Goal: Task Accomplishment & Management: Use online tool/utility

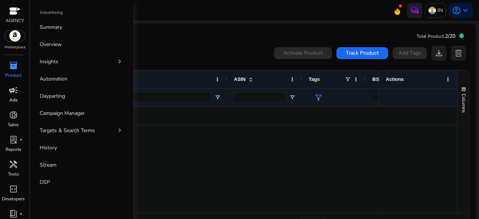
click at [6, 87] on div "campaign" at bounding box center [13, 90] width 21 height 12
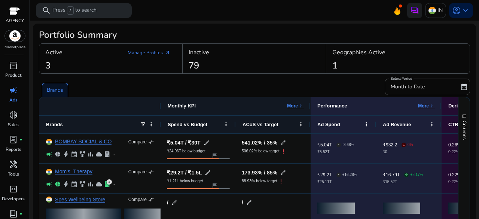
scroll to position [113, 0]
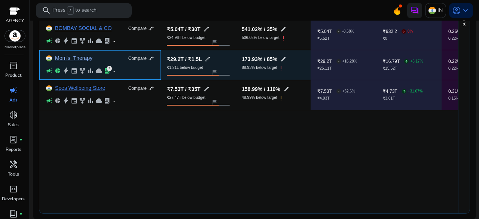
click at [72, 57] on link "Mom's_Therapy" at bounding box center [73, 58] width 37 height 6
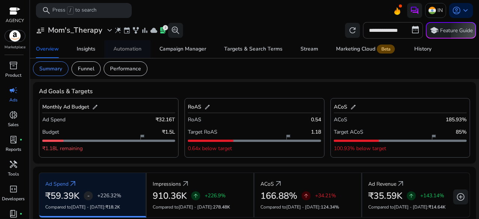
click at [122, 49] on div "Automation" at bounding box center [127, 48] width 28 height 5
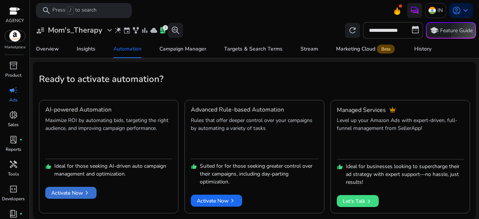
click at [76, 190] on span "Activate Now chevron_right" at bounding box center [70, 193] width 39 height 8
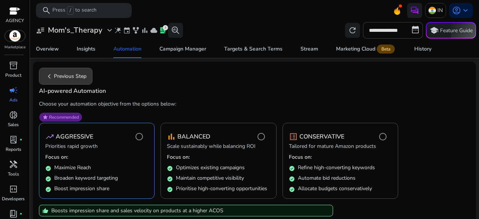
click at [65, 83] on span at bounding box center [65, 76] width 53 height 18
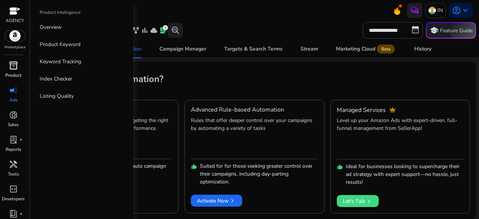
click at [14, 70] on span "inventory_2" at bounding box center [13, 65] width 9 height 9
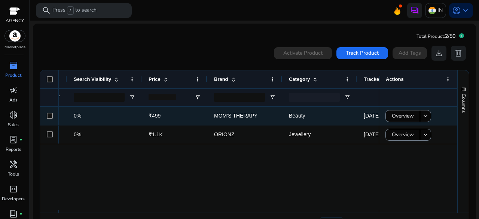
scroll to position [0, 729]
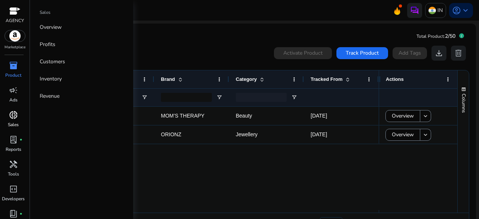
click at [17, 120] on div "donut_small" at bounding box center [13, 115] width 21 height 12
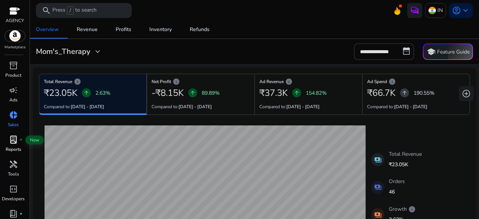
click at [10, 142] on span "lab_profile" at bounding box center [13, 139] width 9 height 9
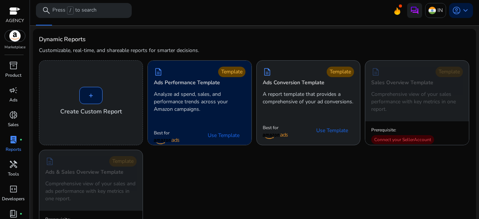
scroll to position [13, 0]
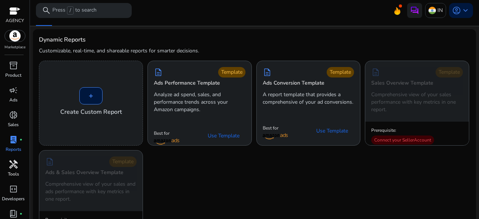
click at [25, 161] on link "handyman Tools" at bounding box center [13, 170] width 27 height 25
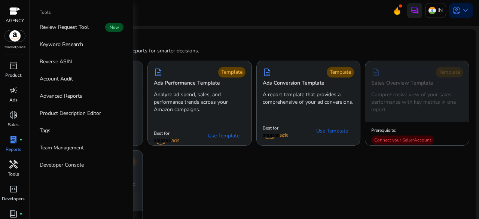
click at [25, 161] on link "handyman Tools" at bounding box center [13, 170] width 27 height 25
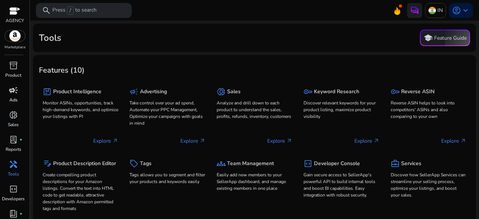
click at [16, 88] on span "campaign" at bounding box center [13, 90] width 9 height 9
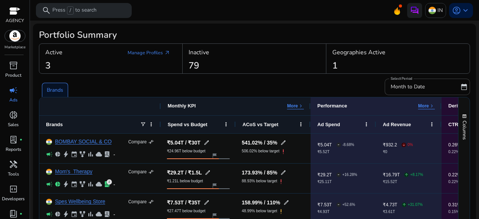
click at [189, 9] on mat-toolbar "search Press / to search IN account_circle keyboard_arrow_down" at bounding box center [254, 10] width 449 height 21
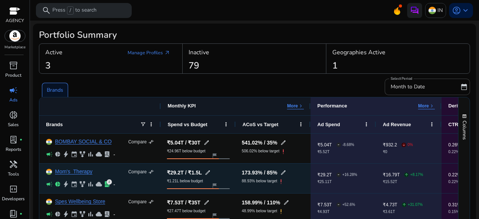
scroll to position [95, 0]
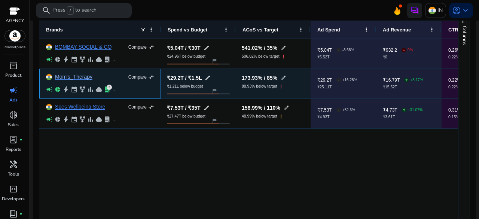
click at [78, 75] on link "Mom's_Therapy" at bounding box center [73, 77] width 37 height 6
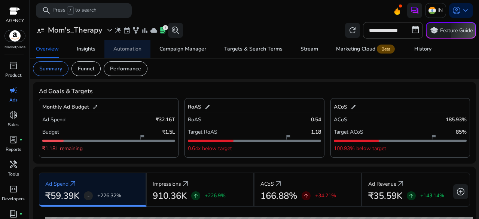
click at [131, 49] on div "Automation" at bounding box center [127, 48] width 28 height 5
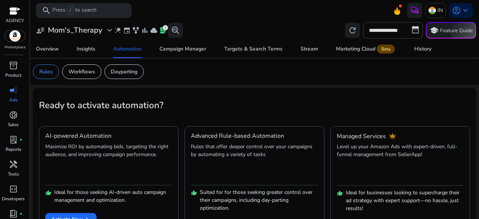
scroll to position [26, 0]
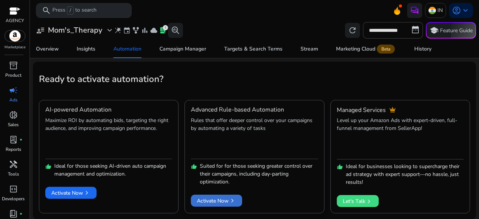
click at [220, 197] on span "Activate Now chevron_right" at bounding box center [216, 201] width 39 height 8
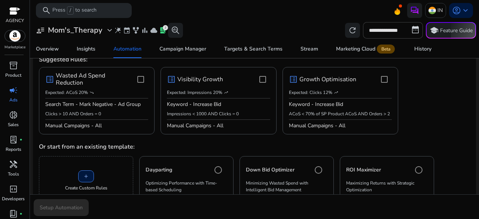
scroll to position [80, 0]
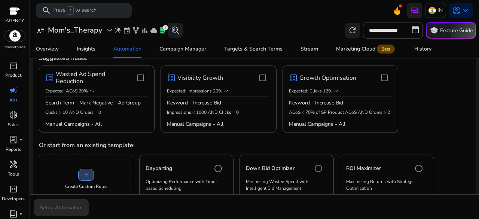
click at [89, 177] on span at bounding box center [86, 175] width 15 height 18
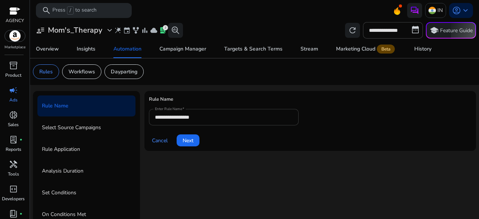
click at [233, 123] on div "**********" at bounding box center [224, 117] width 138 height 16
click at [194, 140] on span at bounding box center [188, 140] width 23 height 18
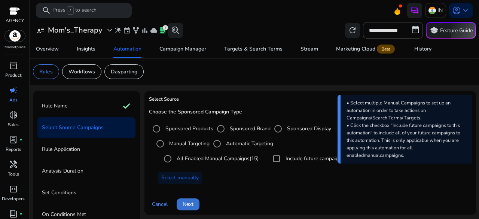
click at [187, 206] on span "Next" at bounding box center [188, 204] width 11 height 8
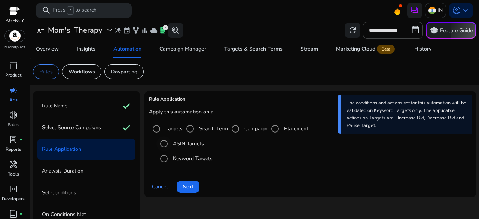
click at [190, 145] on label "ASIN Targets" at bounding box center [187, 144] width 33 height 8
click at [189, 157] on label "Keyword Targets" at bounding box center [191, 159] width 41 height 8
click at [188, 186] on span "Next" at bounding box center [188, 187] width 11 height 8
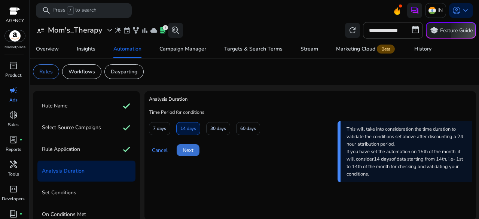
click at [189, 148] on span "Next" at bounding box center [188, 150] width 11 height 8
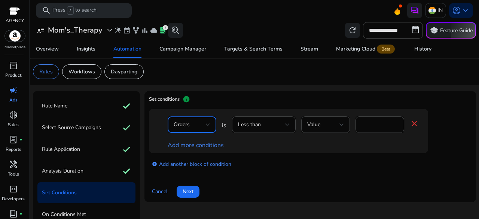
click at [203, 128] on div "Orders" at bounding box center [190, 125] width 32 height 8
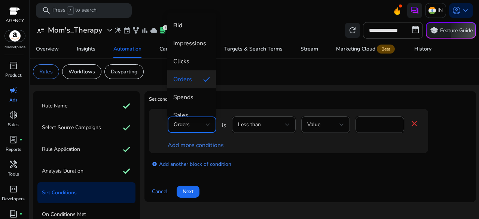
click at [212, 147] on div at bounding box center [239, 109] width 479 height 219
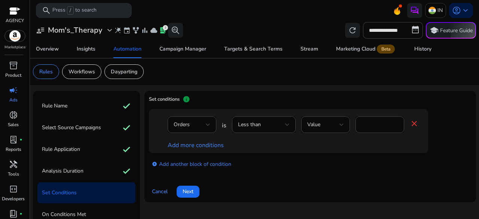
click at [212, 147] on link "Add more conditions" at bounding box center [196, 145] width 56 height 8
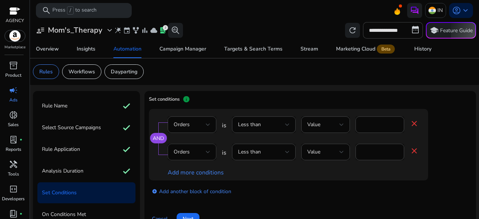
click at [196, 153] on div "Orders" at bounding box center [190, 152] width 32 height 8
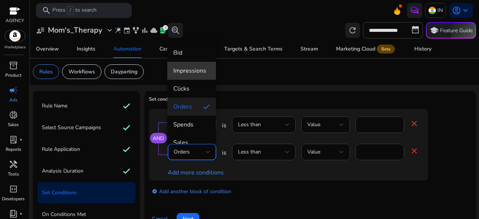
click at [193, 72] on span "Impressions" at bounding box center [191, 71] width 37 height 8
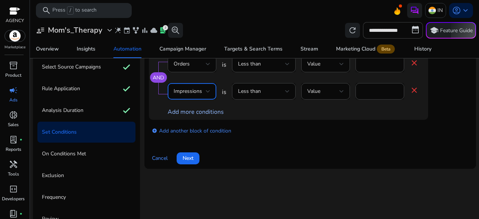
scroll to position [62, 0]
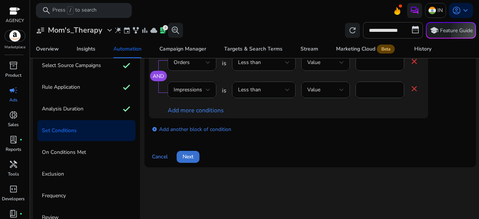
click at [194, 154] on span "Next" at bounding box center [188, 157] width 11 height 8
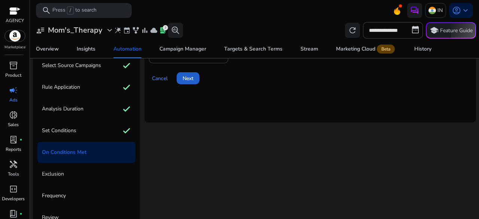
scroll to position [0, 0]
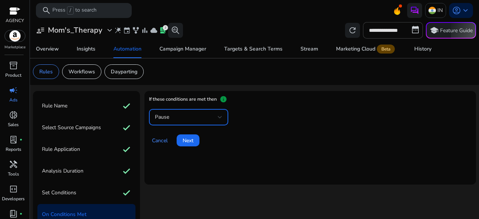
click at [186, 115] on div "Pause" at bounding box center [186, 117] width 63 height 8
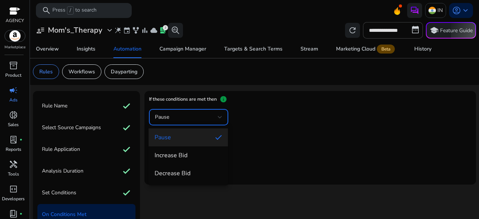
click at [286, 150] on div at bounding box center [239, 109] width 479 height 219
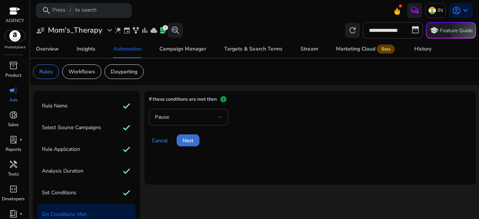
click at [191, 140] on span "Next" at bounding box center [188, 141] width 11 height 8
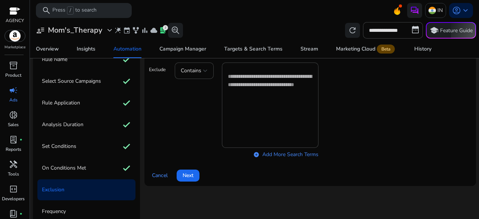
scroll to position [40, 0]
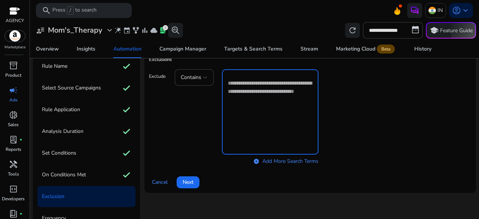
click at [248, 116] on textarea at bounding box center [270, 112] width 85 height 78
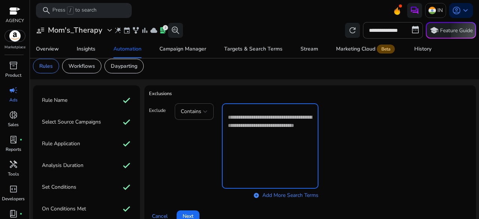
scroll to position [5, 0]
click at [254, 127] on textarea at bounding box center [270, 146] width 85 height 78
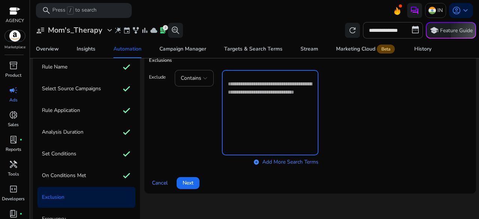
scroll to position [39, 0]
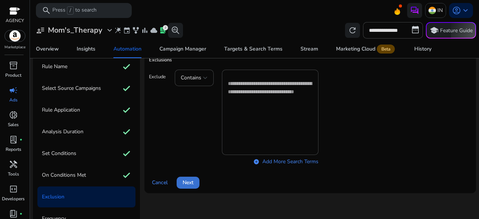
click at [190, 178] on span at bounding box center [188, 183] width 23 height 18
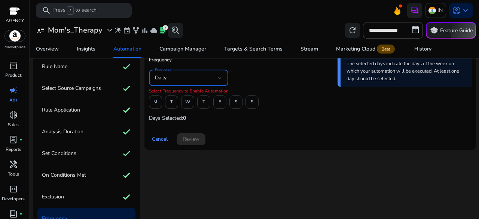
click at [183, 81] on div "Daily" at bounding box center [186, 78] width 63 height 8
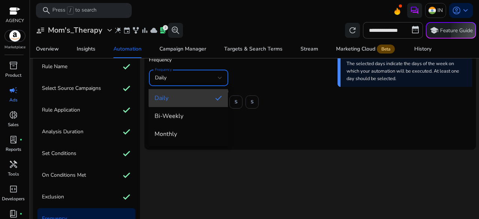
click at [198, 97] on span "Daily" at bounding box center [182, 98] width 55 height 8
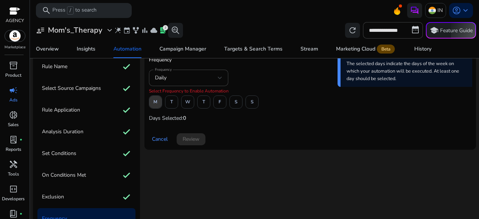
click at [155, 101] on span "M" at bounding box center [155, 101] width 4 height 13
click at [187, 100] on span "W" at bounding box center [187, 101] width 5 height 13
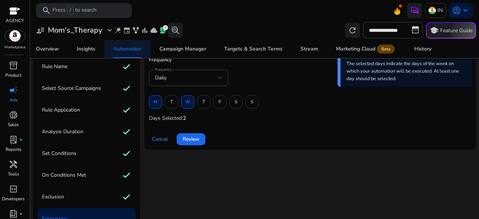
click at [124, 48] on div "Automation" at bounding box center [127, 48] width 28 height 5
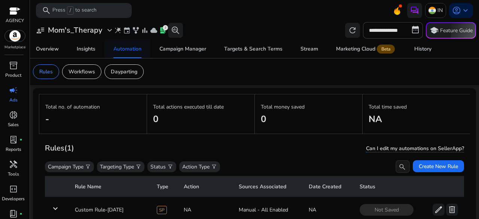
scroll to position [27, 0]
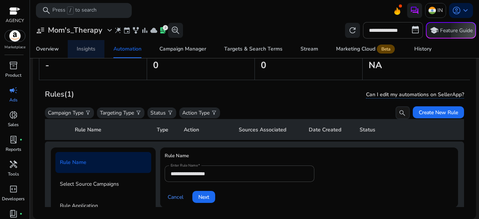
click at [85, 45] on span "Insights" at bounding box center [86, 49] width 19 height 18
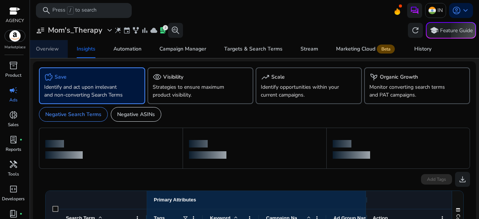
click at [43, 45] on span "Overview" at bounding box center [47, 49] width 23 height 18
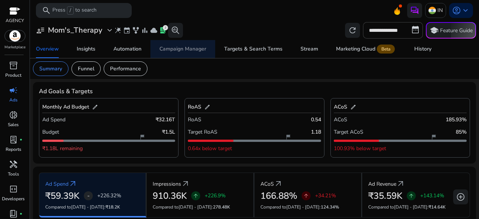
click at [172, 47] on div "Campaign Manager" at bounding box center [182, 48] width 47 height 5
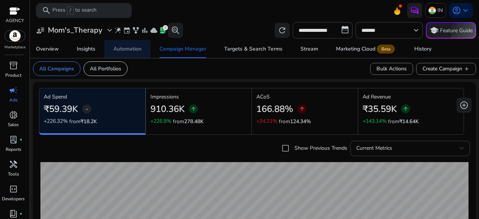
click at [121, 51] on div "Automation" at bounding box center [127, 48] width 28 height 5
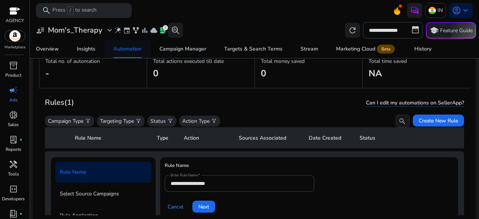
scroll to position [27, 0]
